Goal: Book appointment/travel/reservation

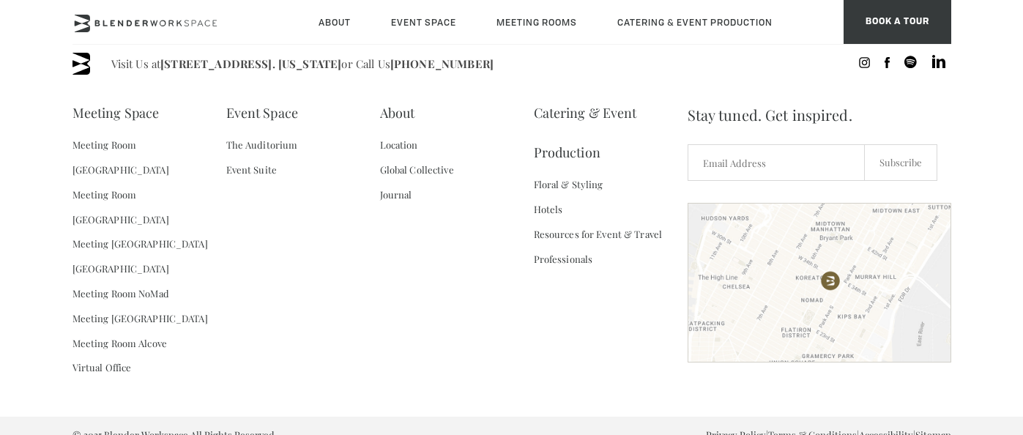
scroll to position [2281, 0]
click at [160, 307] on link "Meeting [GEOGRAPHIC_DATA]" at bounding box center [139, 319] width 135 height 25
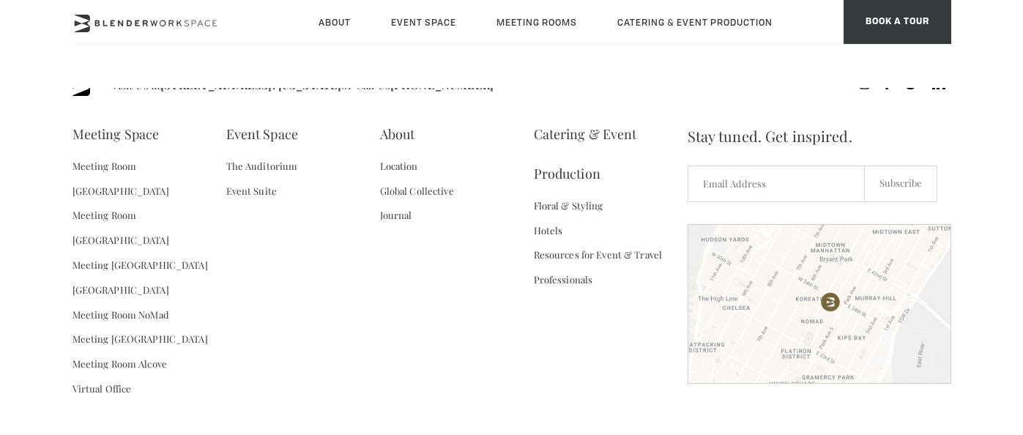
scroll to position [1686, 0]
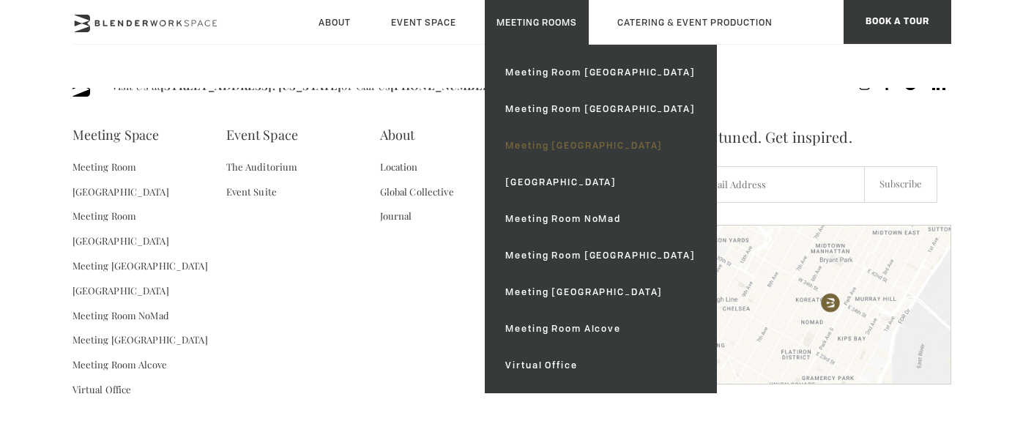
click at [537, 147] on link "Meeting [GEOGRAPHIC_DATA]" at bounding box center [599, 145] width 213 height 37
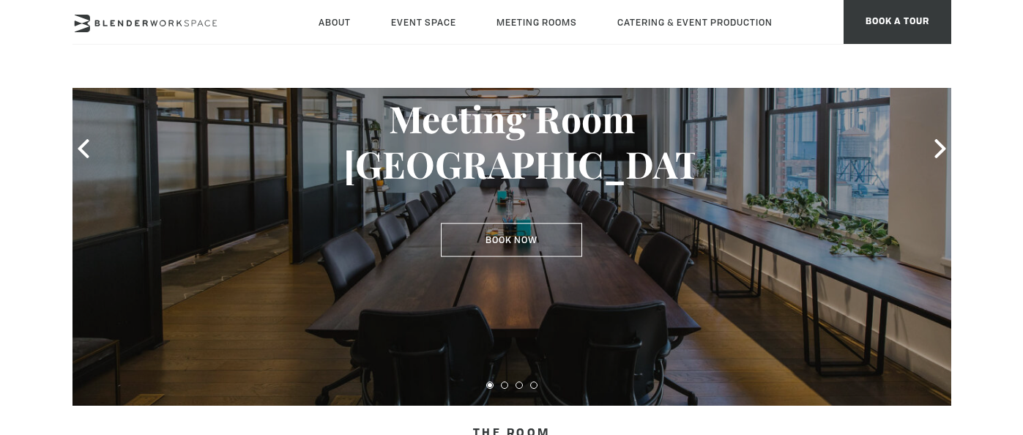
scroll to position [171, 0]
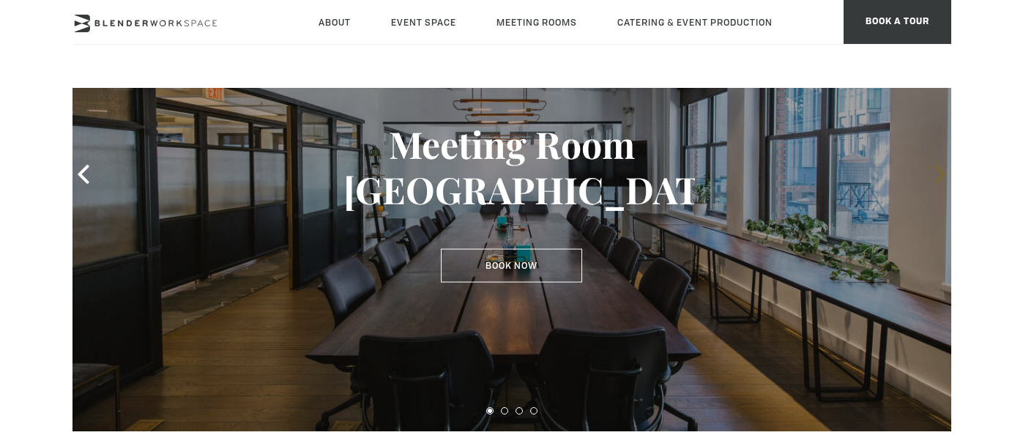
click at [931, 178] on icon at bounding box center [940, 174] width 19 height 19
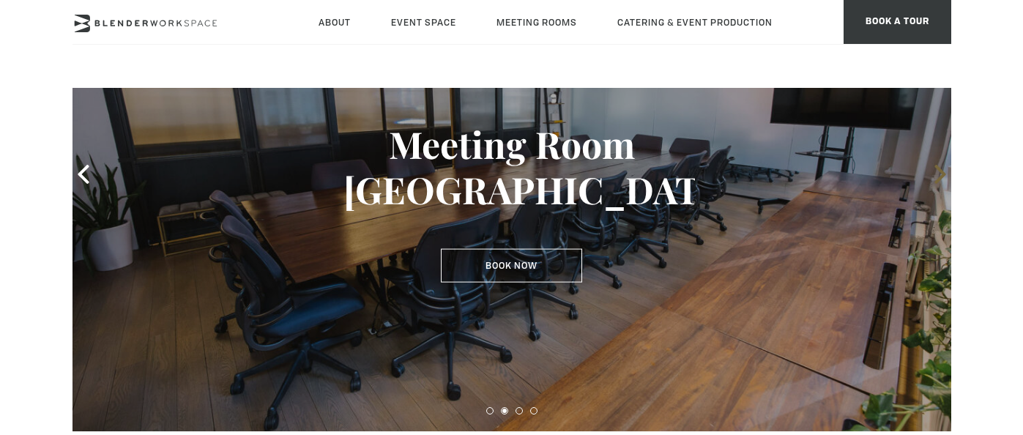
click at [931, 178] on icon at bounding box center [940, 174] width 19 height 19
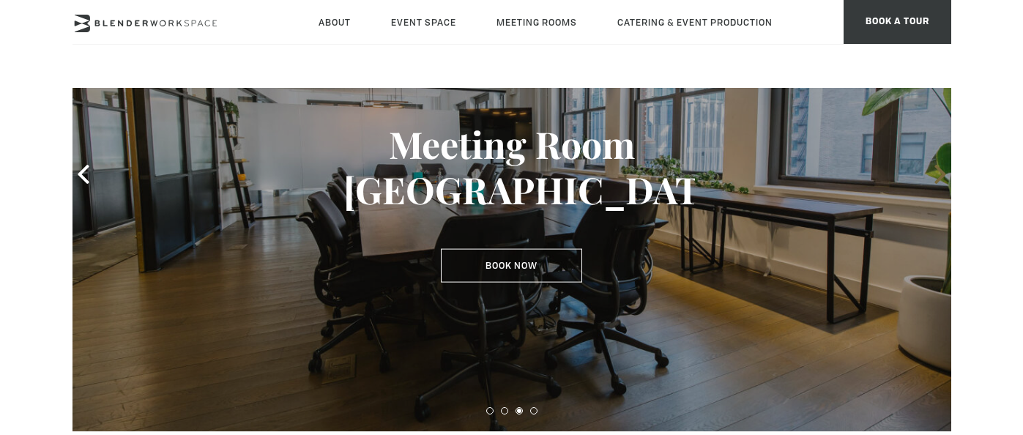
click at [931, 178] on icon at bounding box center [940, 174] width 19 height 19
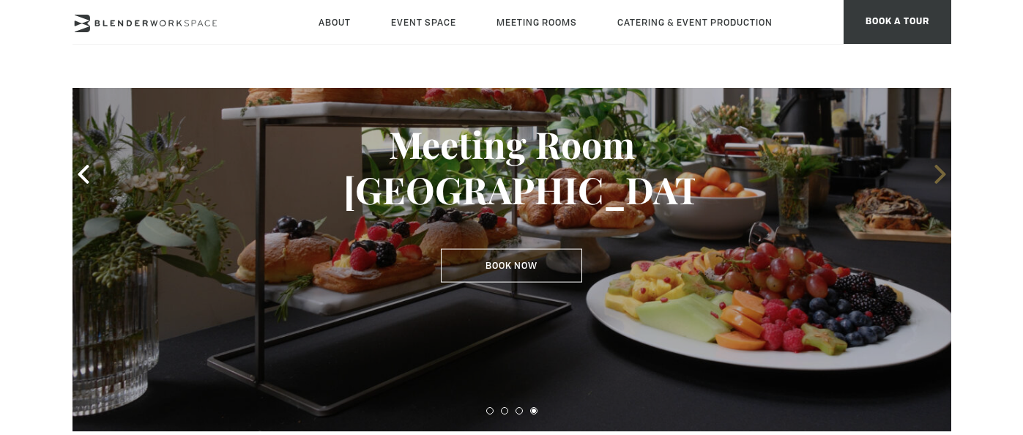
click at [931, 178] on icon at bounding box center [940, 174] width 19 height 19
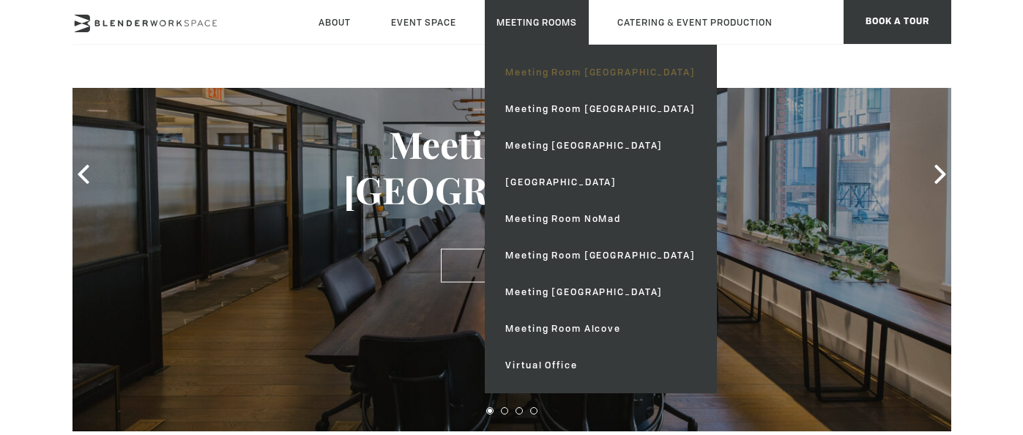
click at [537, 70] on link "Meeting Room [GEOGRAPHIC_DATA]" at bounding box center [599, 72] width 213 height 37
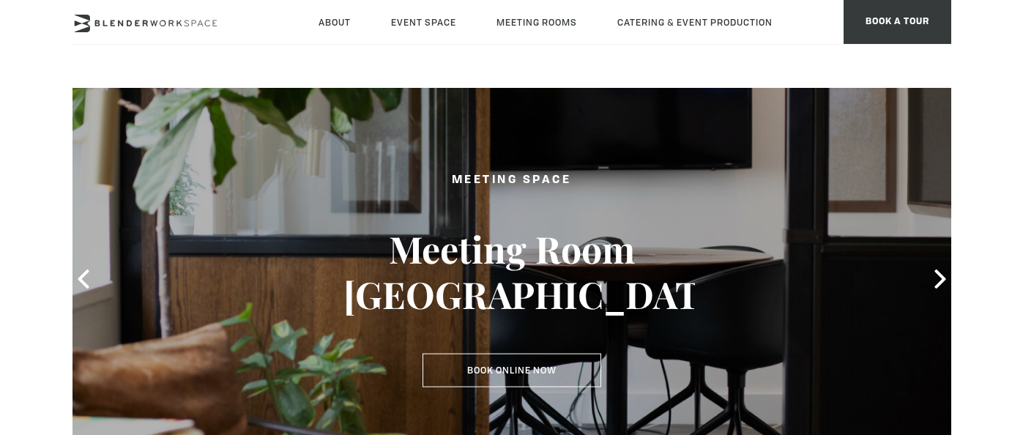
scroll to position [63, 0]
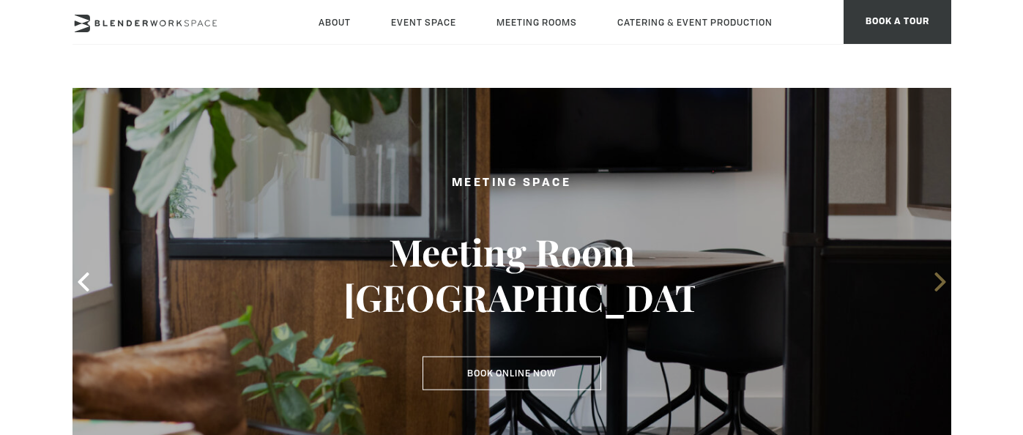
click at [942, 284] on icon at bounding box center [939, 281] width 11 height 19
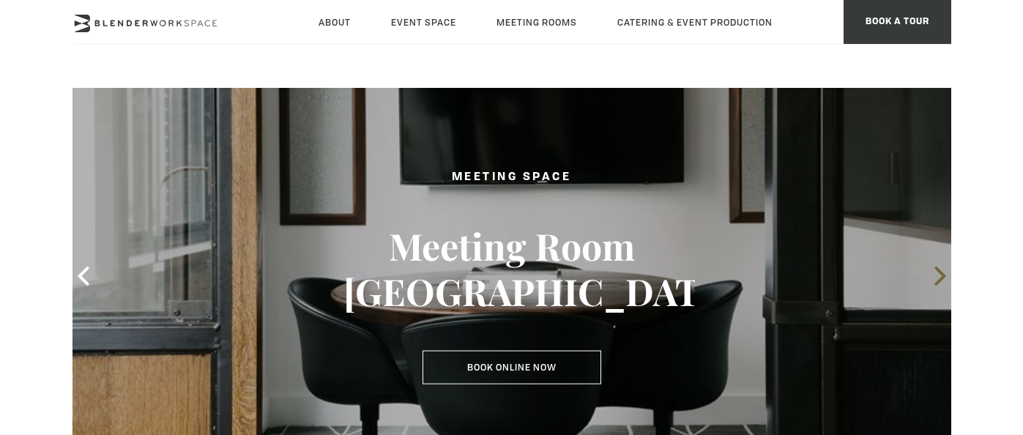
scroll to position [72, 0]
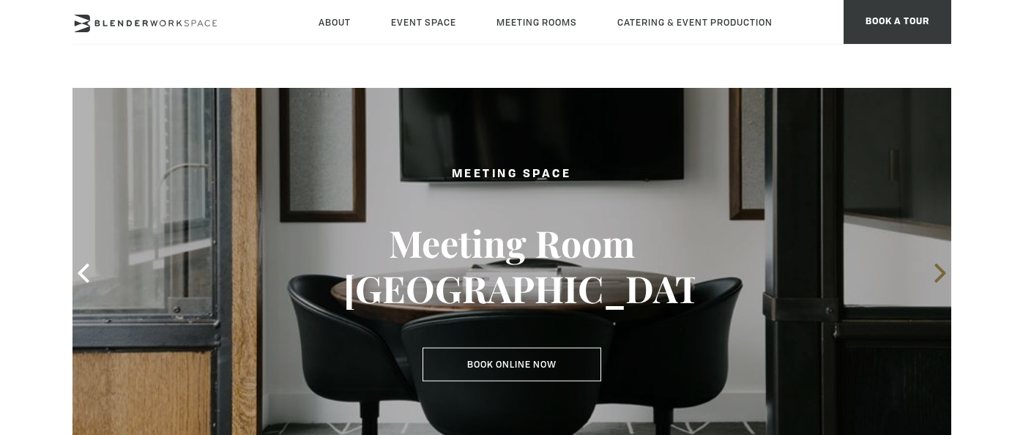
click at [936, 274] on icon at bounding box center [940, 273] width 19 height 19
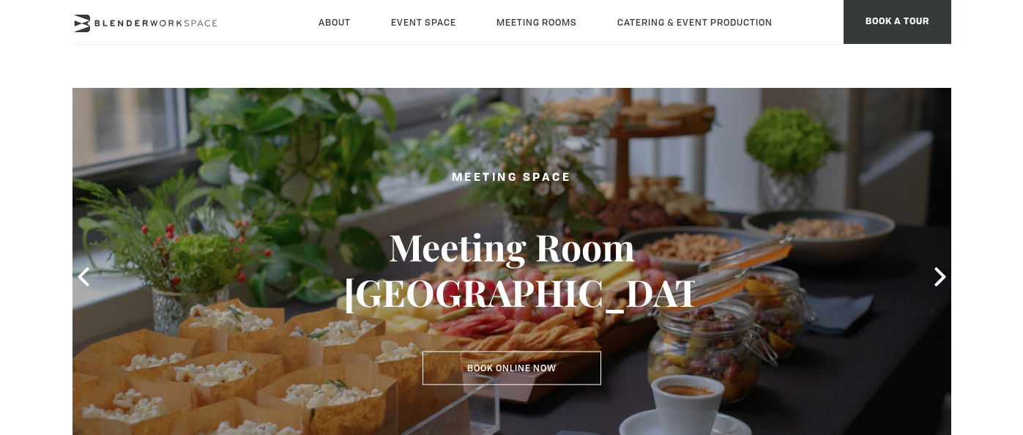
scroll to position [63, 0]
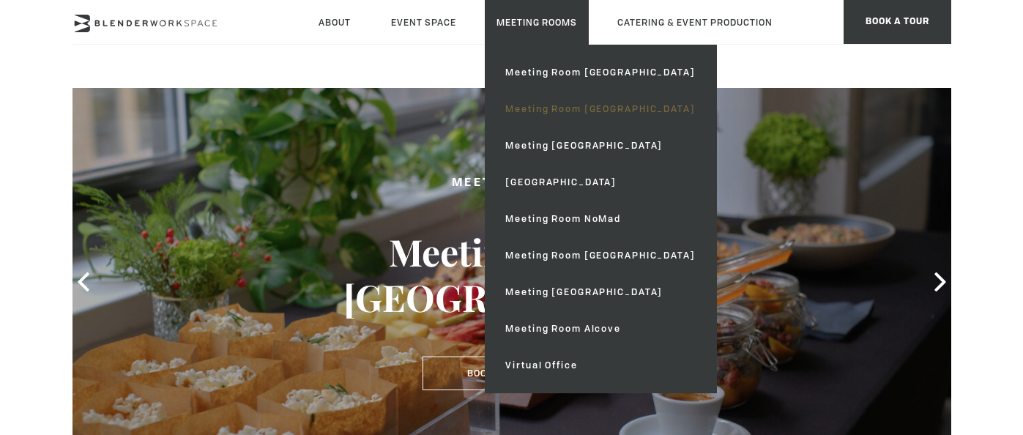
click at [549, 113] on link "Meeting Room [GEOGRAPHIC_DATA]" at bounding box center [599, 109] width 213 height 37
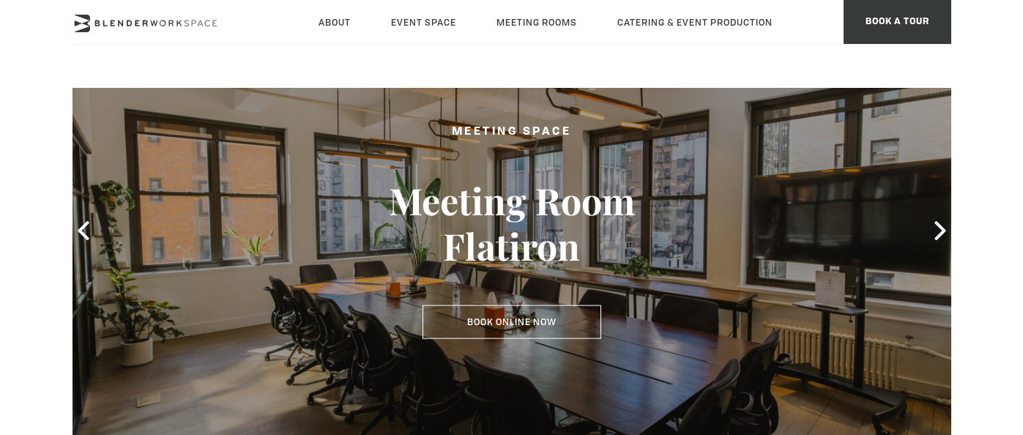
scroll to position [57, 0]
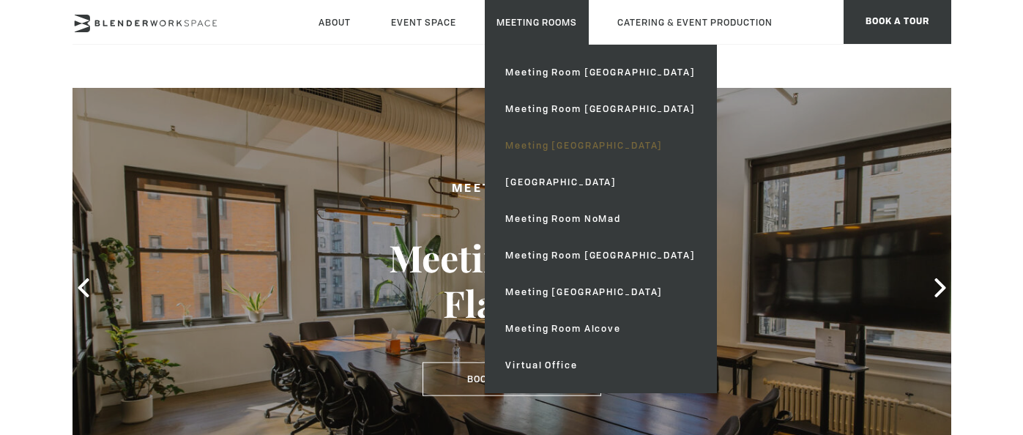
click at [537, 150] on link "Meeting [GEOGRAPHIC_DATA]" at bounding box center [599, 145] width 213 height 37
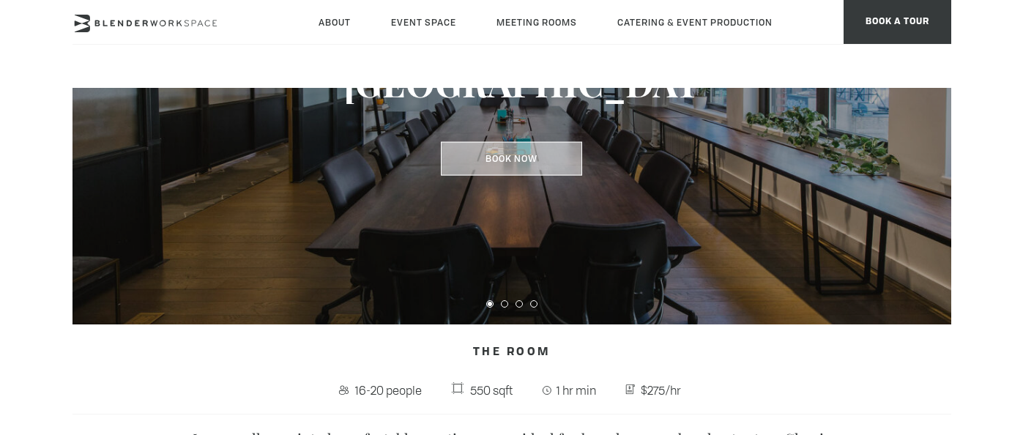
scroll to position [258, 0]
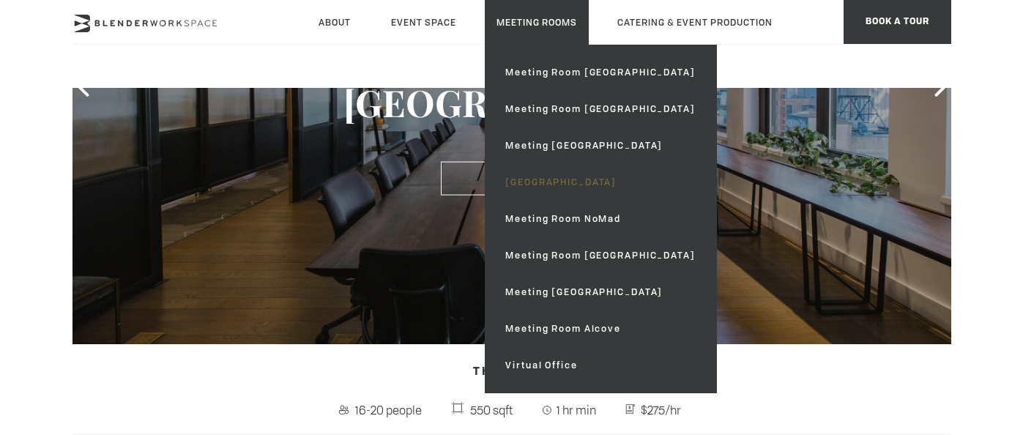
click at [553, 179] on link "[GEOGRAPHIC_DATA]" at bounding box center [599, 182] width 213 height 37
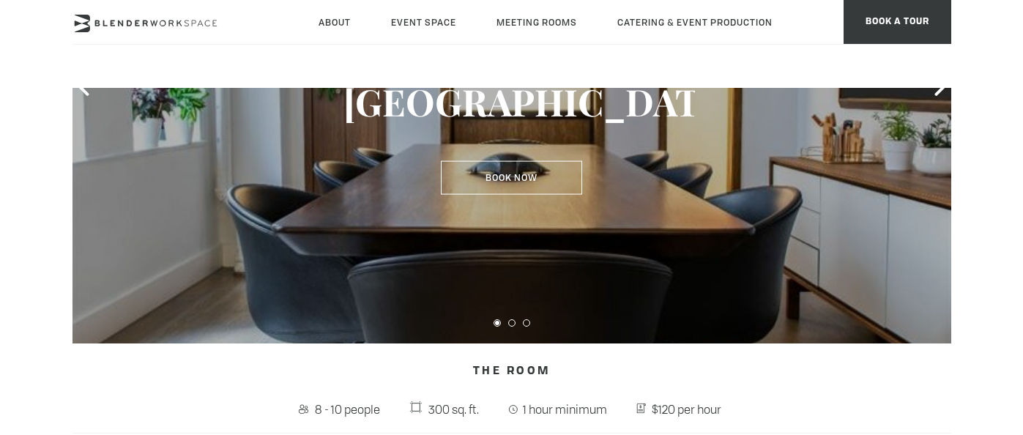
scroll to position [283, 0]
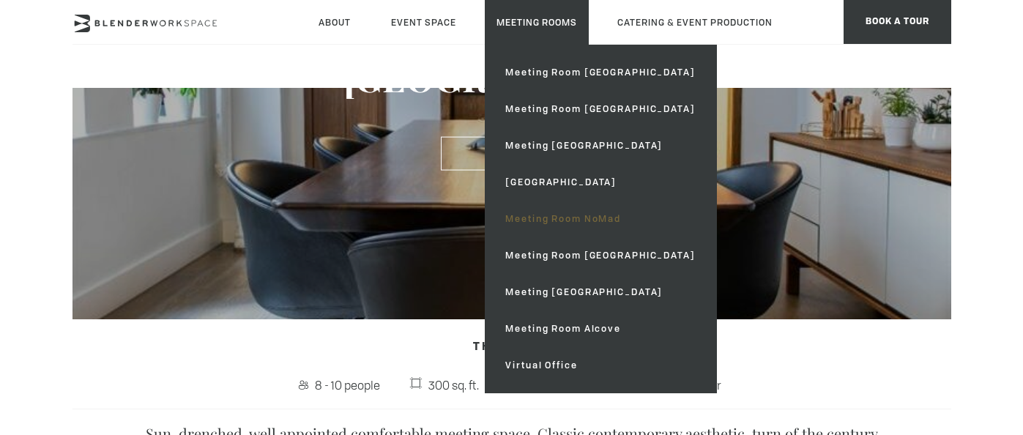
click at [548, 220] on link "Meeting Room NoMad" at bounding box center [599, 219] width 213 height 37
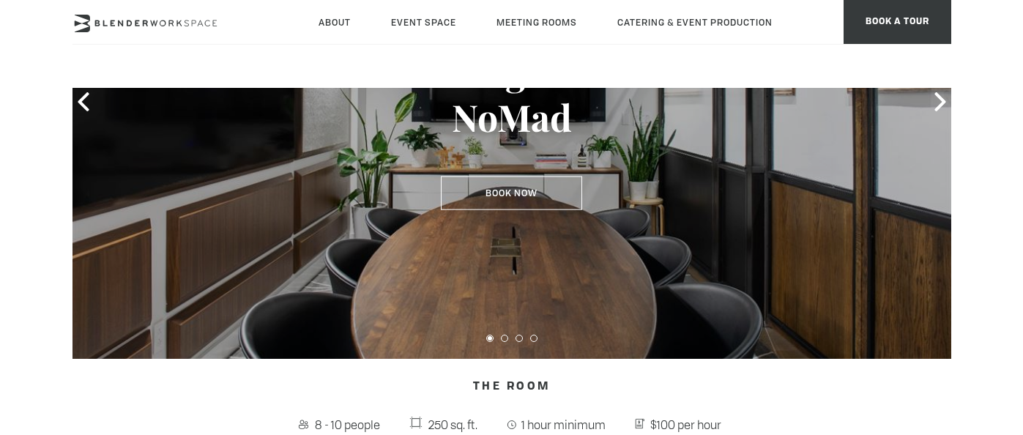
scroll to position [291, 0]
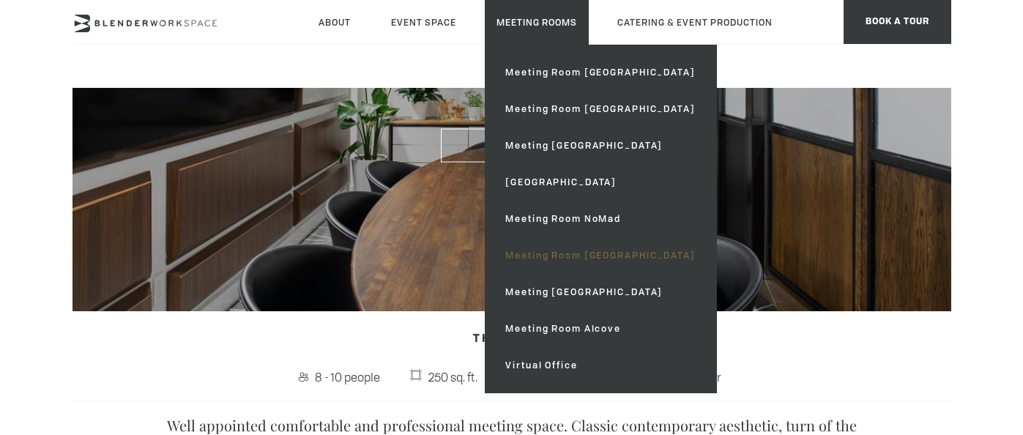
click at [551, 246] on link "Meeting Room [GEOGRAPHIC_DATA]" at bounding box center [599, 255] width 213 height 37
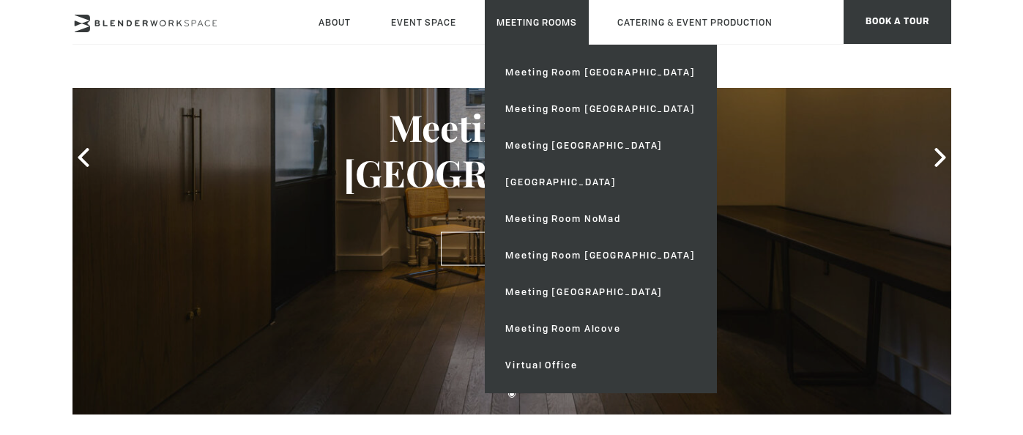
scroll to position [187, 0]
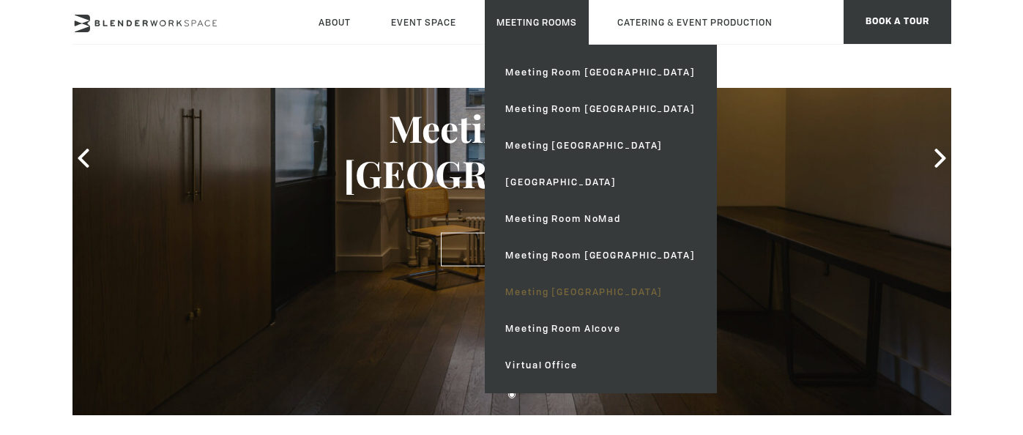
click at [551, 293] on link "Meeting [GEOGRAPHIC_DATA]" at bounding box center [599, 292] width 213 height 37
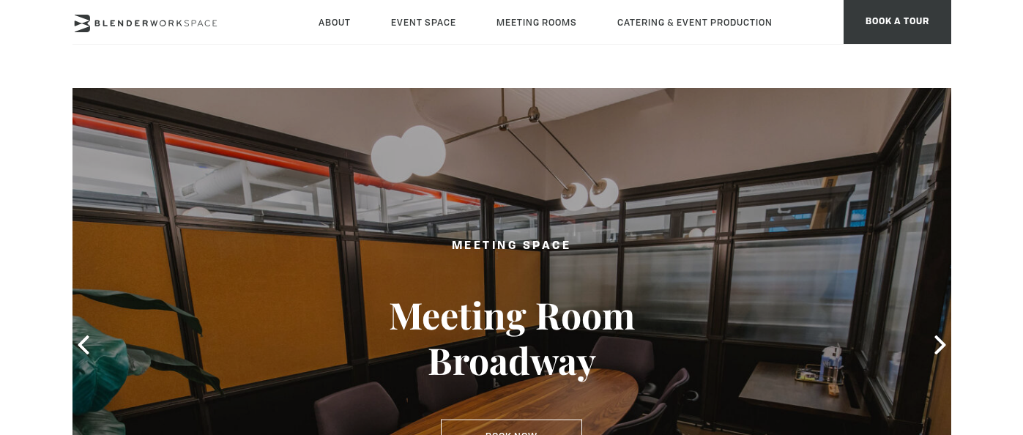
type div "[DATE]"
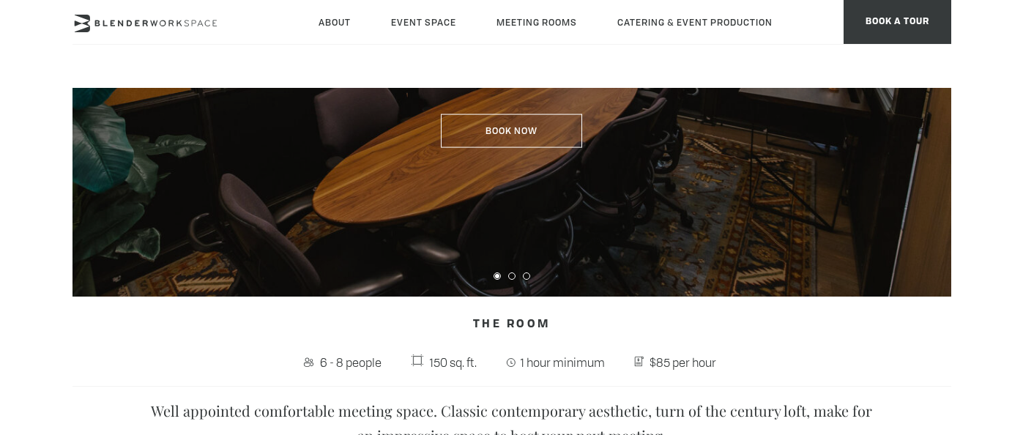
scroll to position [307, 0]
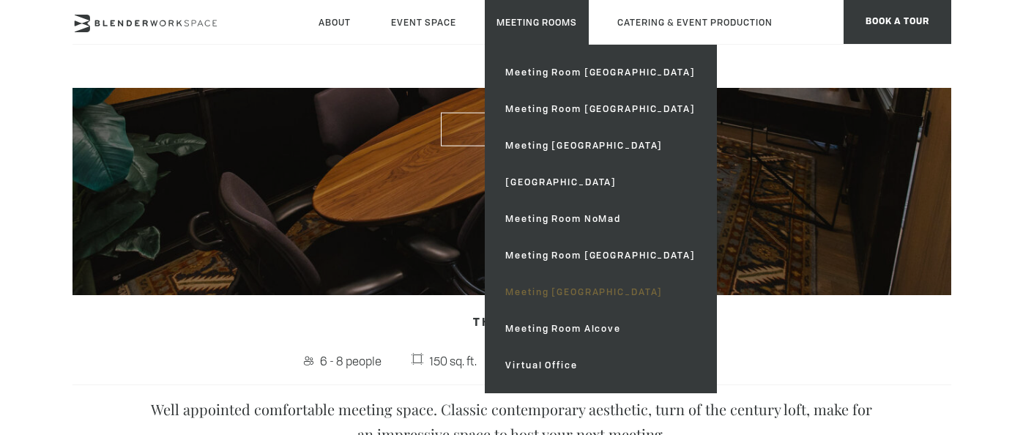
click at [534, 288] on link "Meeting [GEOGRAPHIC_DATA]" at bounding box center [599, 292] width 213 height 37
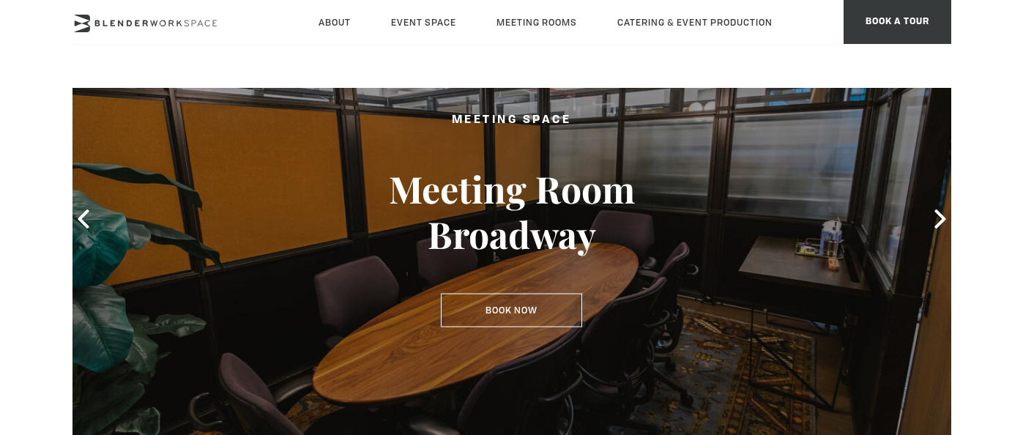
scroll to position [111, 0]
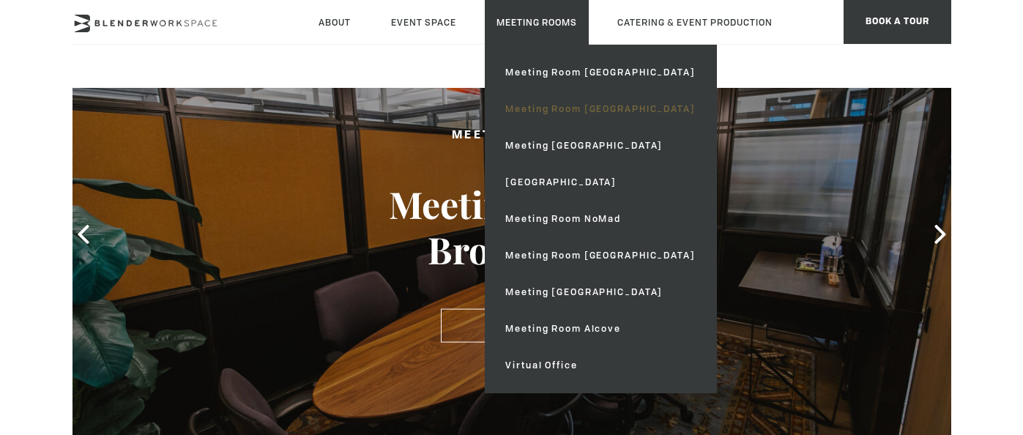
click at [556, 110] on link "Meeting Room [GEOGRAPHIC_DATA]" at bounding box center [599, 109] width 213 height 37
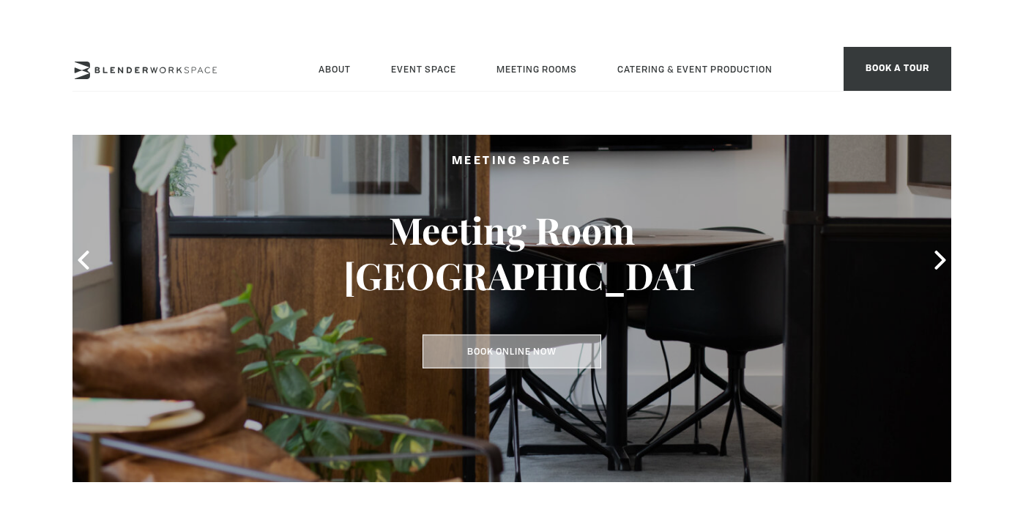
scroll to position [132, 0]
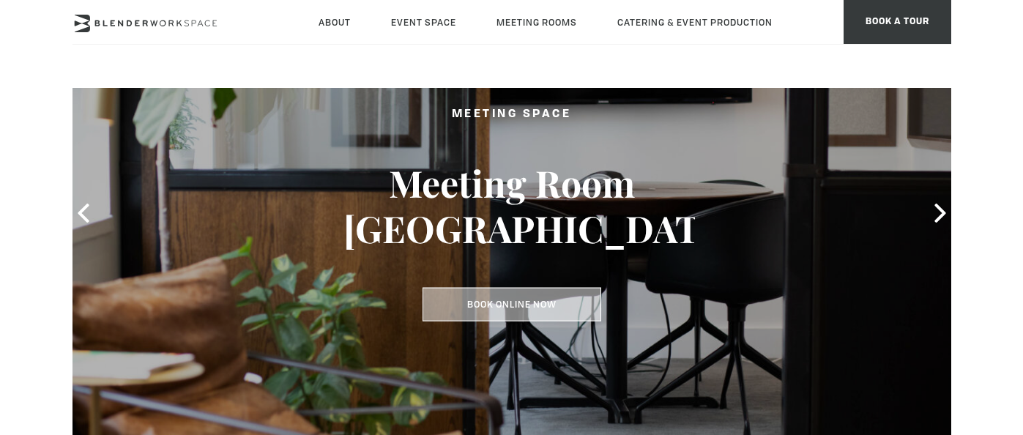
click at [543, 297] on link "Book Online Now" at bounding box center [511, 305] width 179 height 34
